Goal: Information Seeking & Learning: Check status

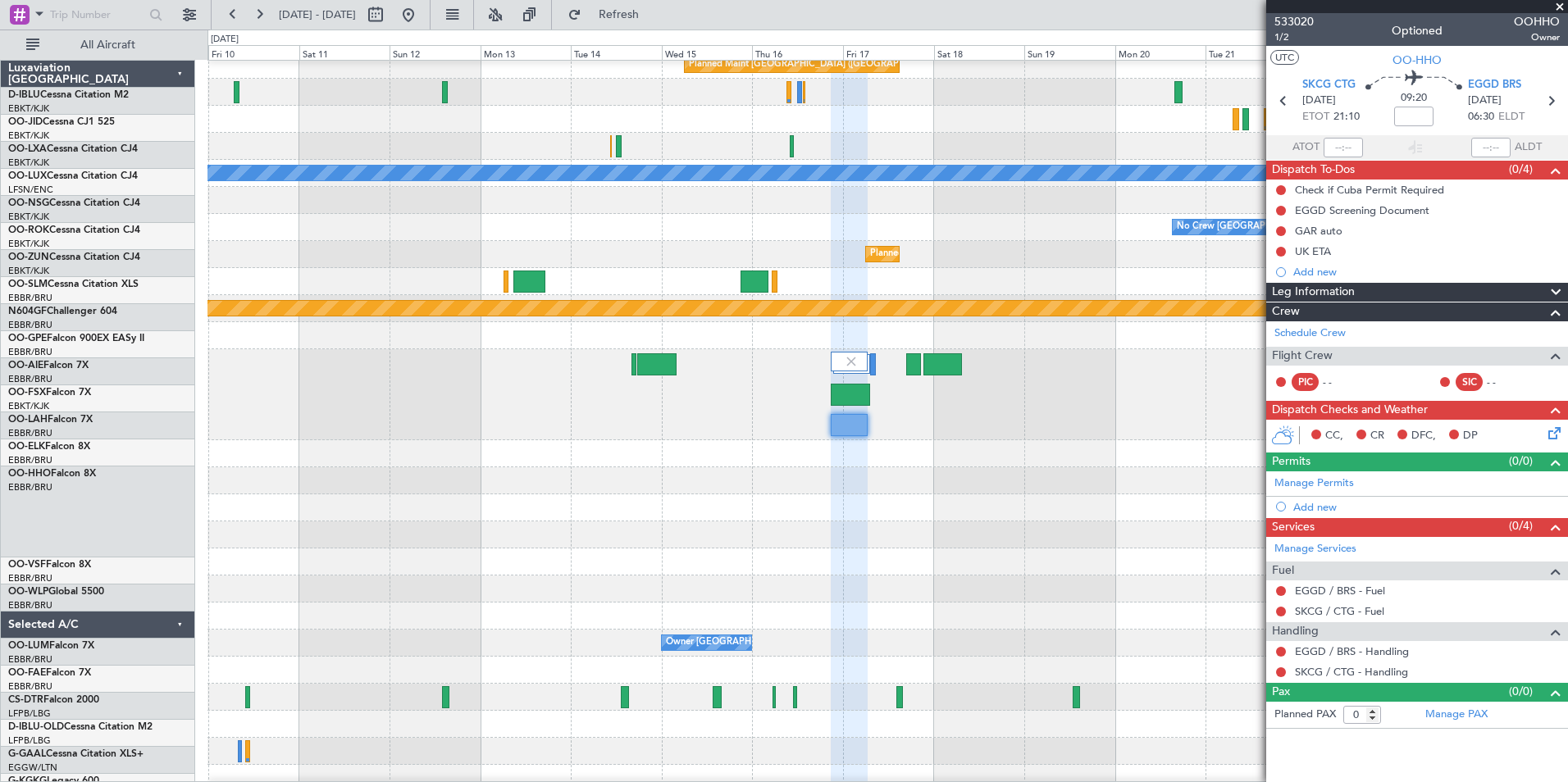
scroll to position [118, 0]
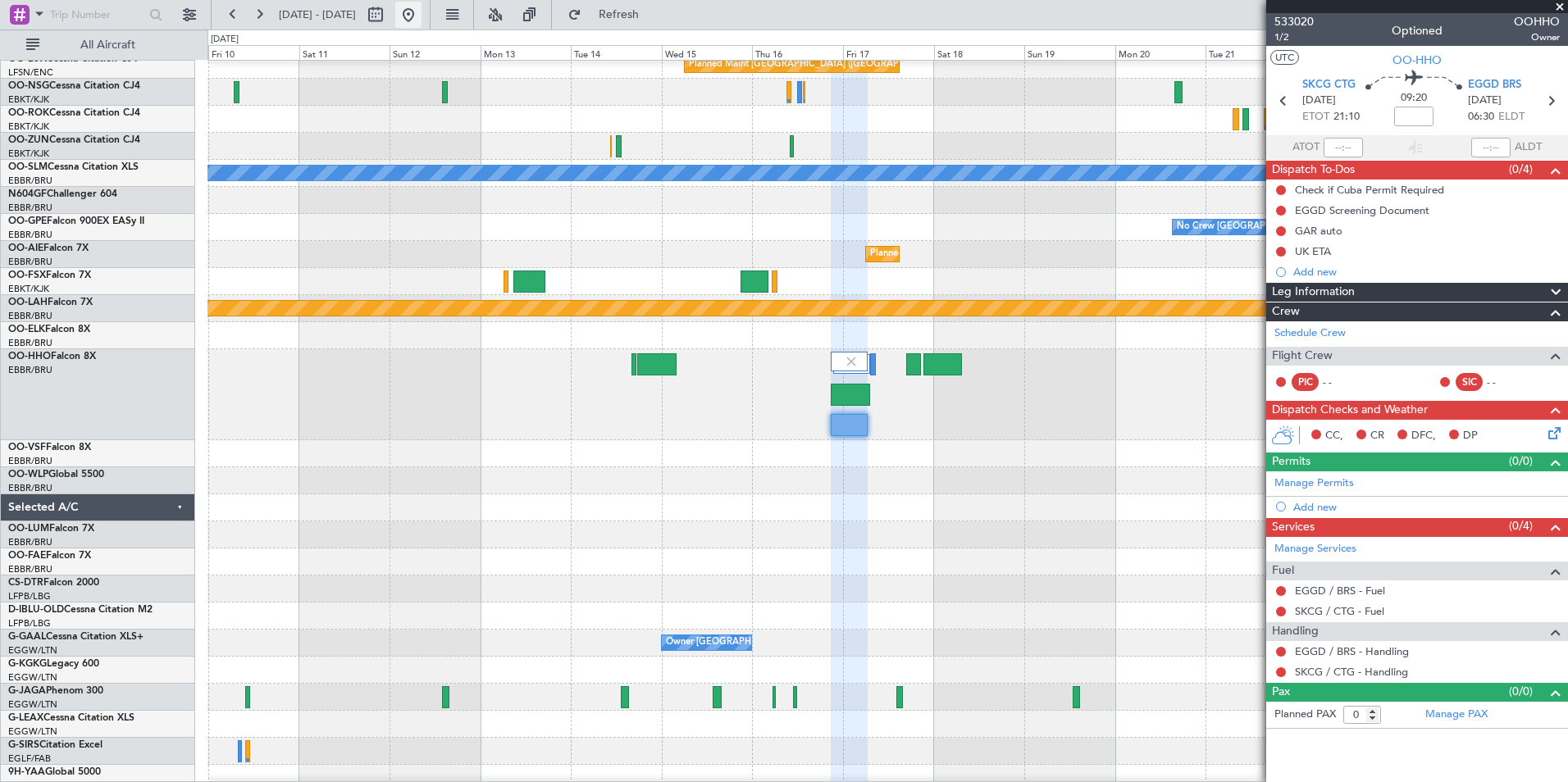
click at [421, 16] on button at bounding box center [408, 14] width 26 height 26
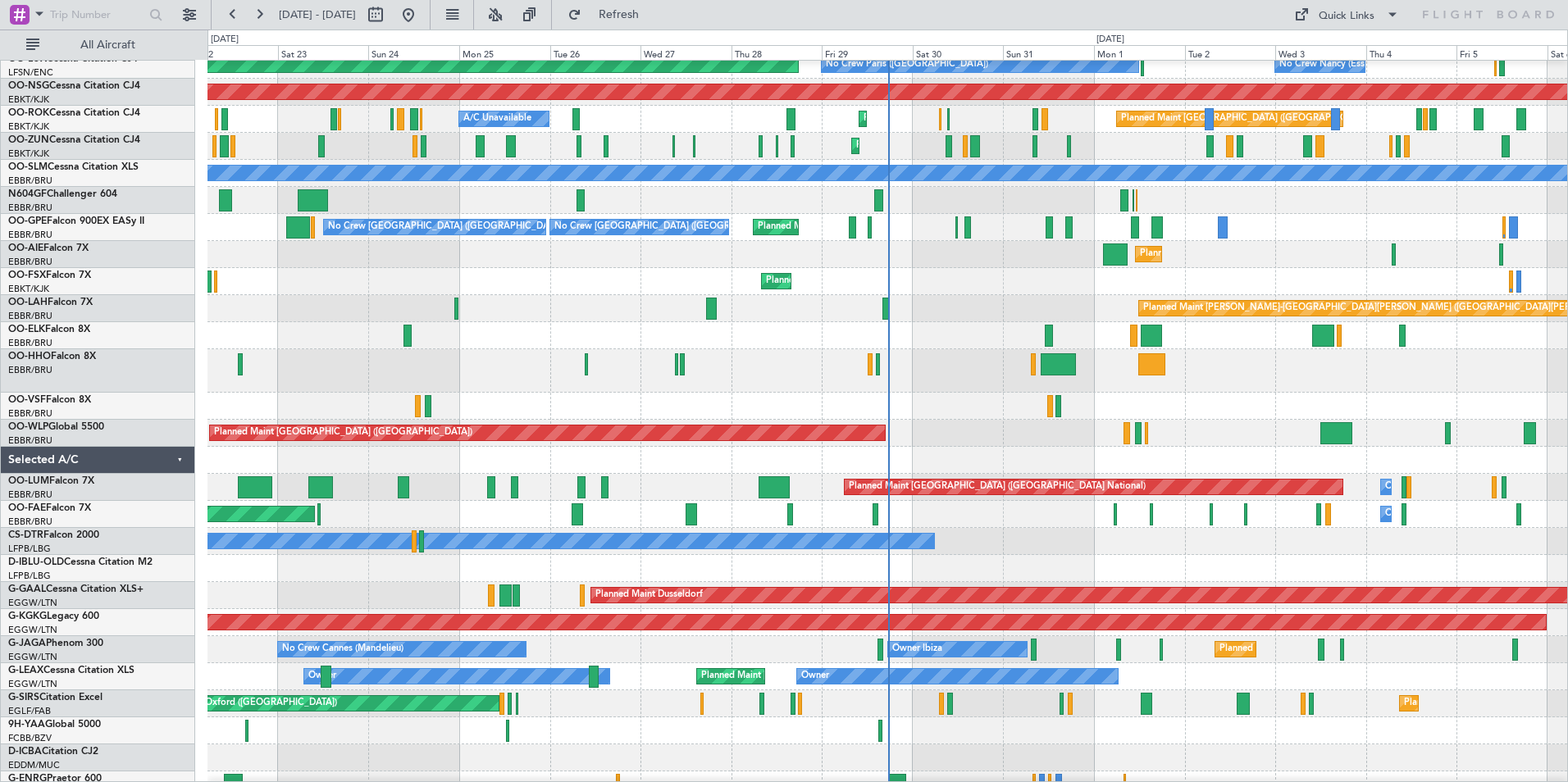
click at [794, 446] on div "Planned Maint [GEOGRAPHIC_DATA] ([GEOGRAPHIC_DATA])" at bounding box center [887, 433] width 1359 height 27
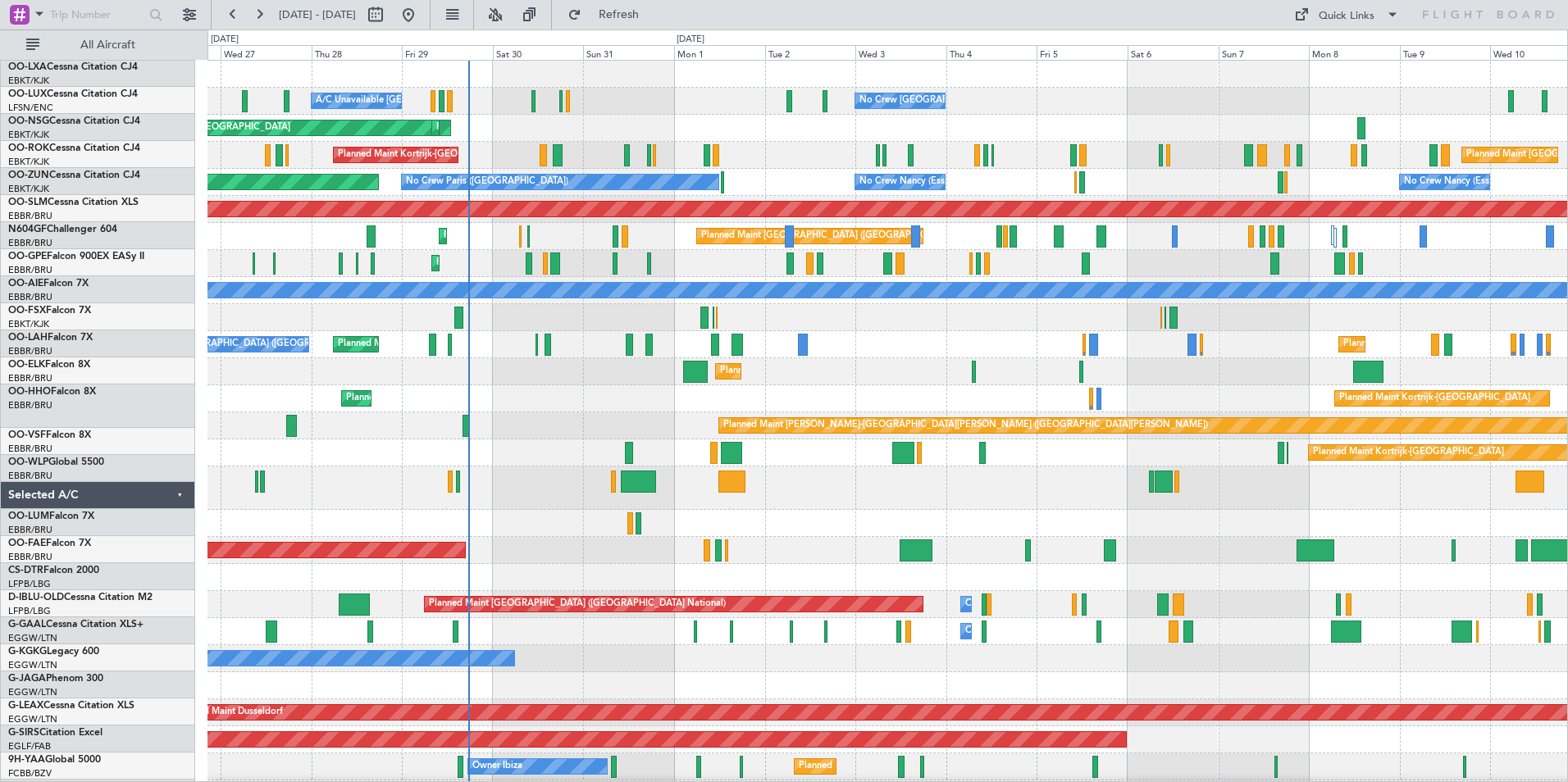
scroll to position [0, 0]
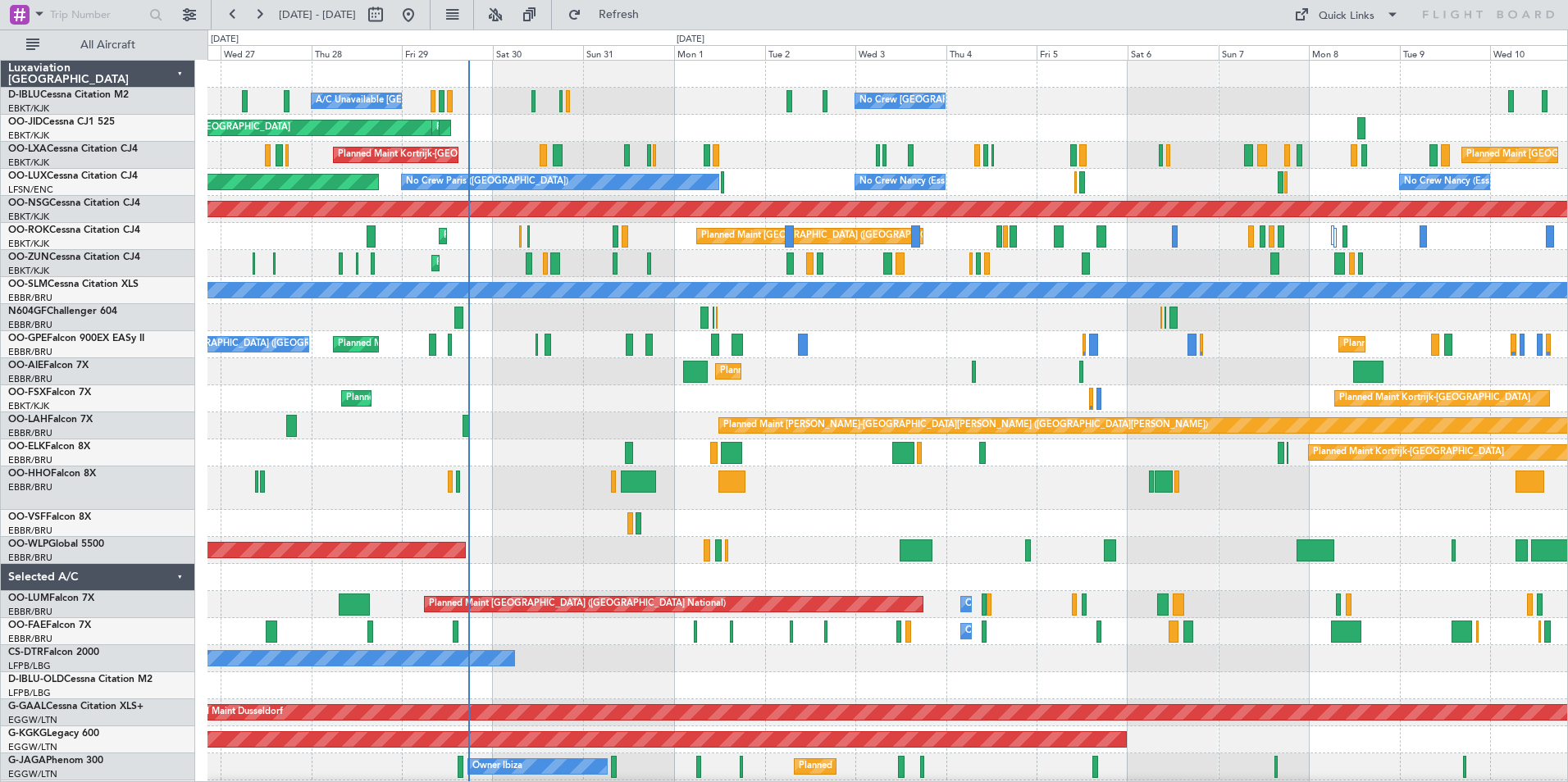
click at [1051, 500] on div at bounding box center [887, 488] width 1359 height 43
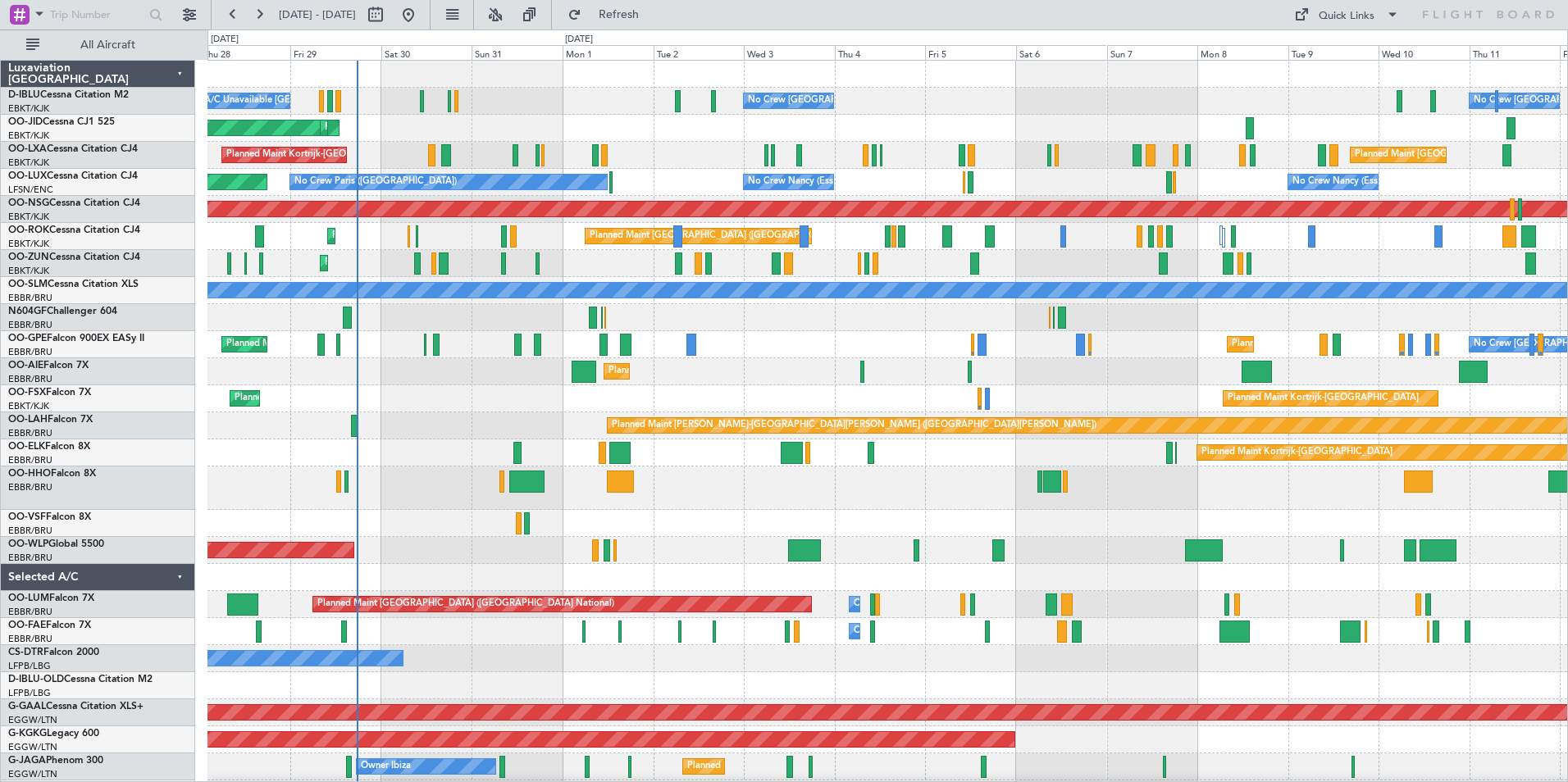
click at [1112, 403] on div "No Crew [GEOGRAPHIC_DATA] ([GEOGRAPHIC_DATA] National) A/C Unavailable [GEOGRAP…" at bounding box center [887, 637] width 1359 height 1153
click at [1324, 24] on button "Quick Links" at bounding box center [1346, 14] width 121 height 26
click at [1337, 47] on button "Trip Builder" at bounding box center [1347, 53] width 123 height 39
click at [1374, 21] on div "Quick Links" at bounding box center [1346, 17] width 56 height 17
click at [1373, 58] on button "Trip Builder" at bounding box center [1347, 53] width 123 height 39
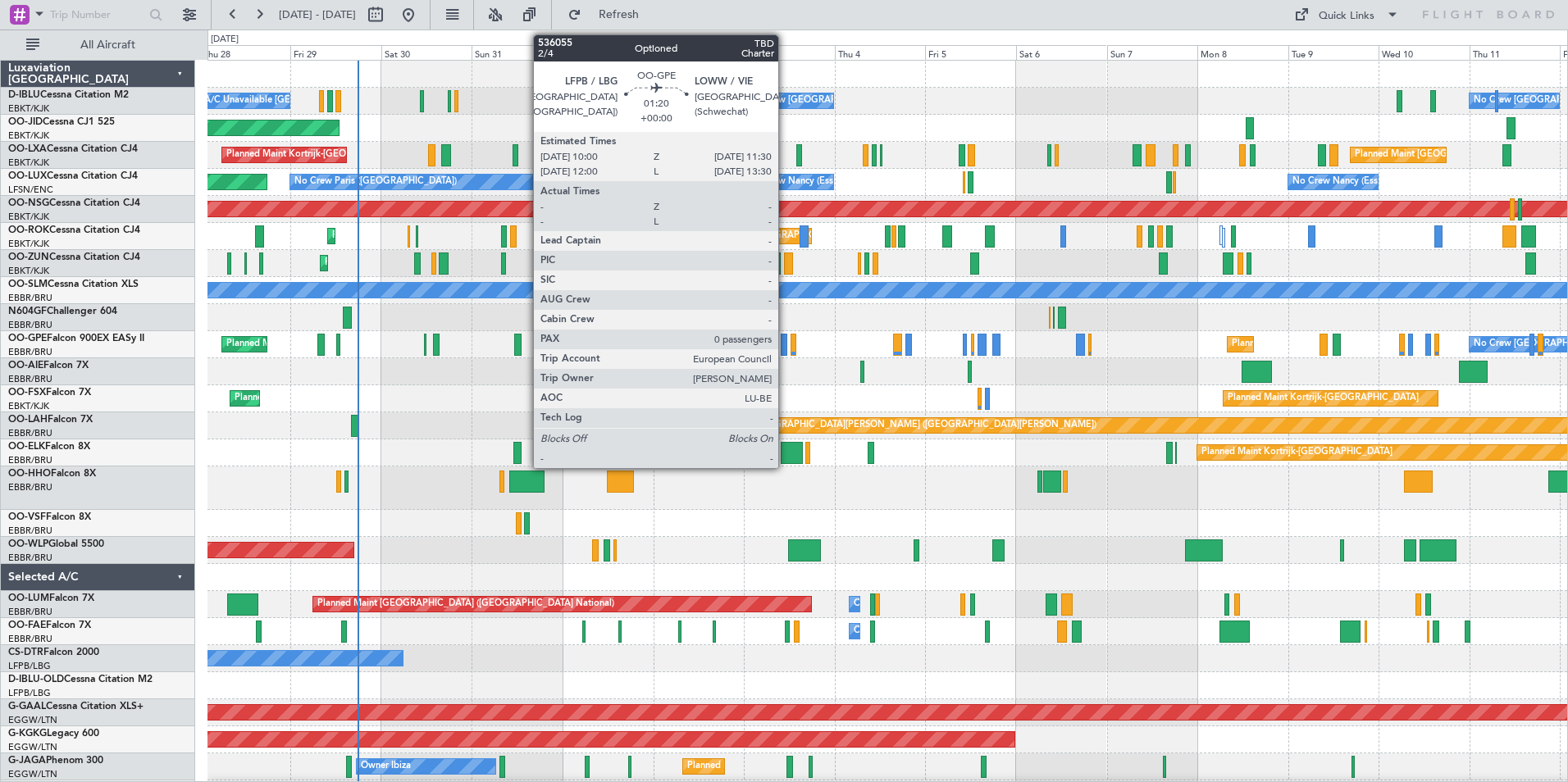
click at [785, 346] on div at bounding box center [783, 345] width 6 height 23
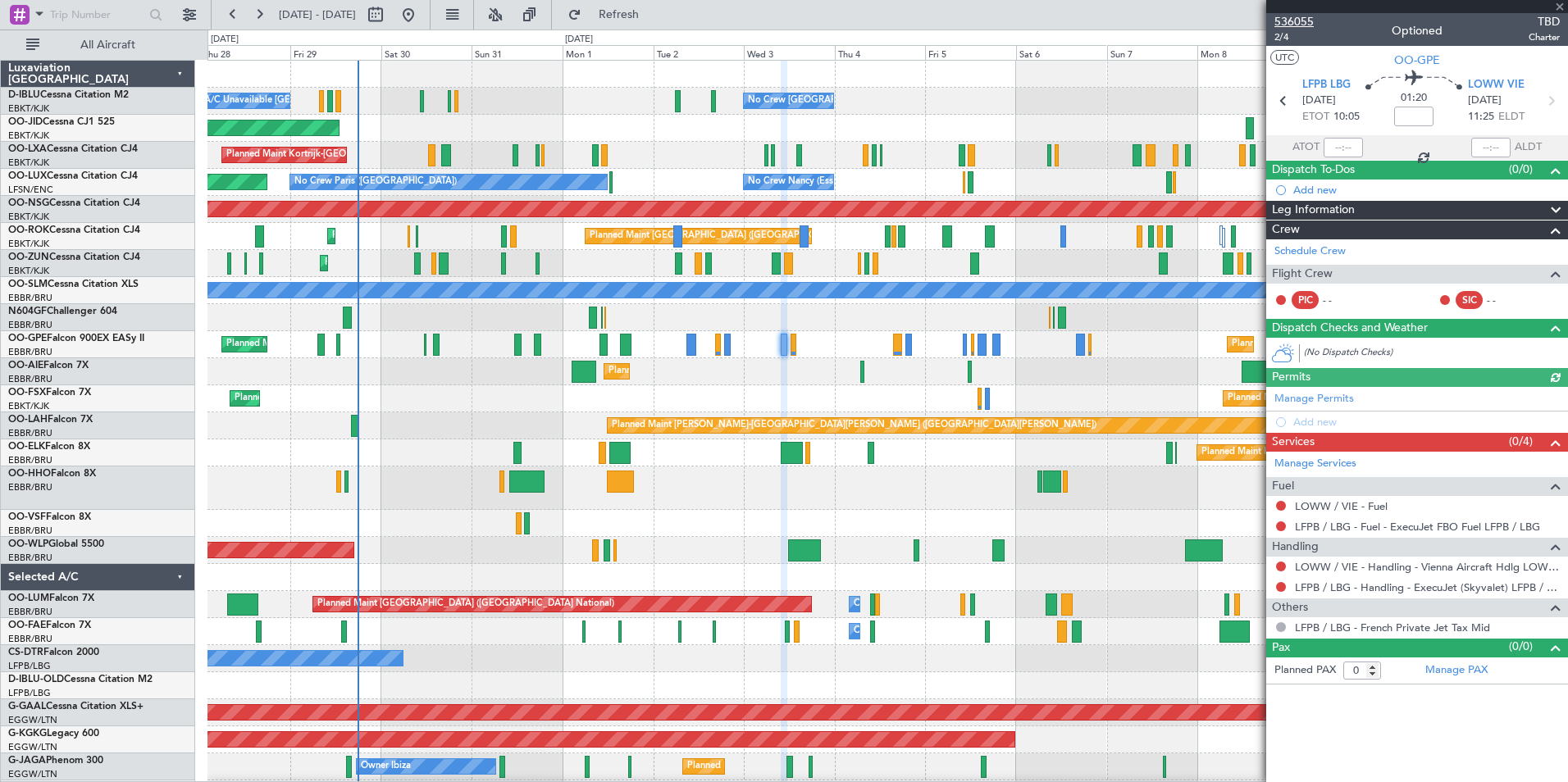
click at [1307, 23] on span "536055" at bounding box center [1293, 22] width 39 height 18
click at [1297, 18] on span "536055" at bounding box center [1293, 22] width 39 height 18
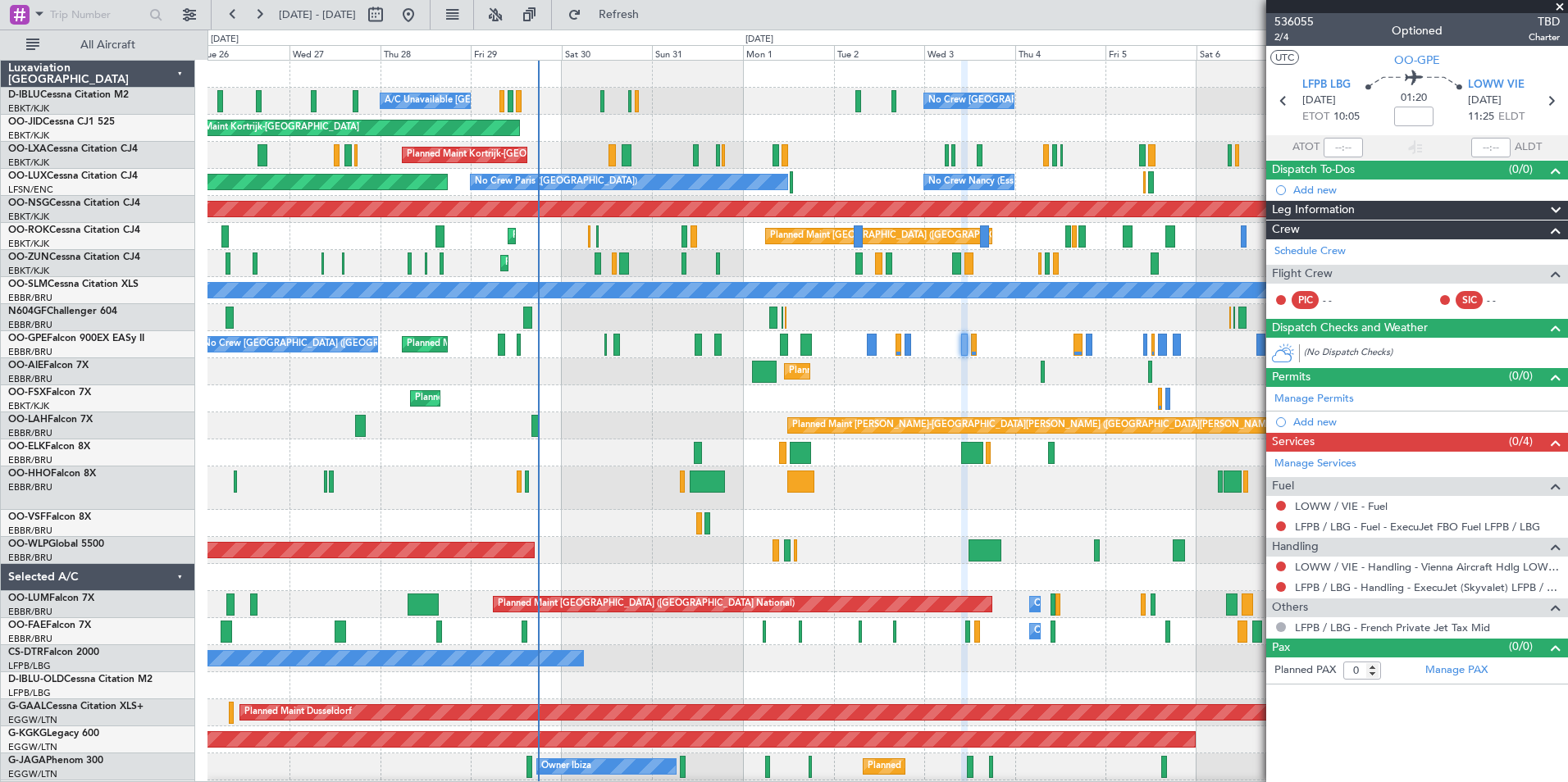
click at [923, 482] on div at bounding box center [887, 488] width 1359 height 43
